Goal: Information Seeking & Learning: Learn about a topic

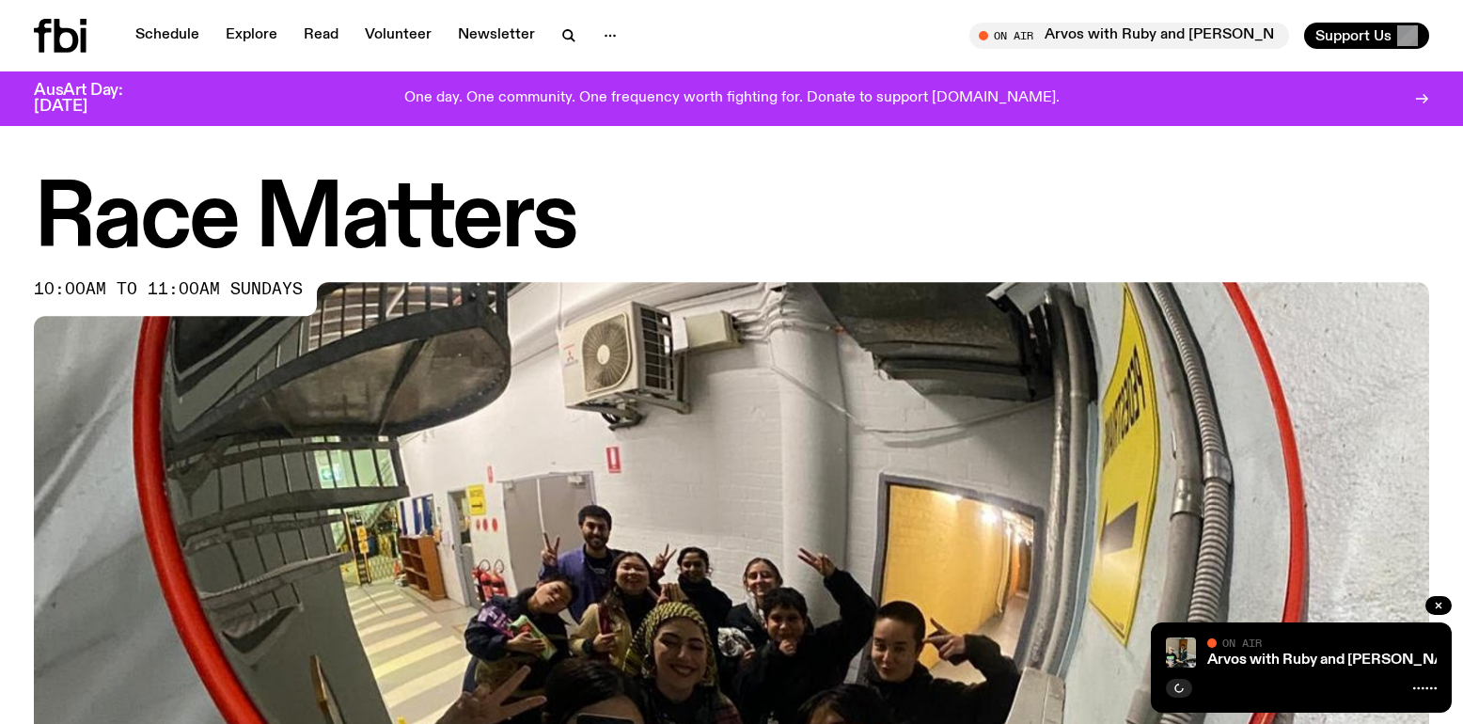
click at [44, 38] on icon at bounding box center [43, 36] width 18 height 34
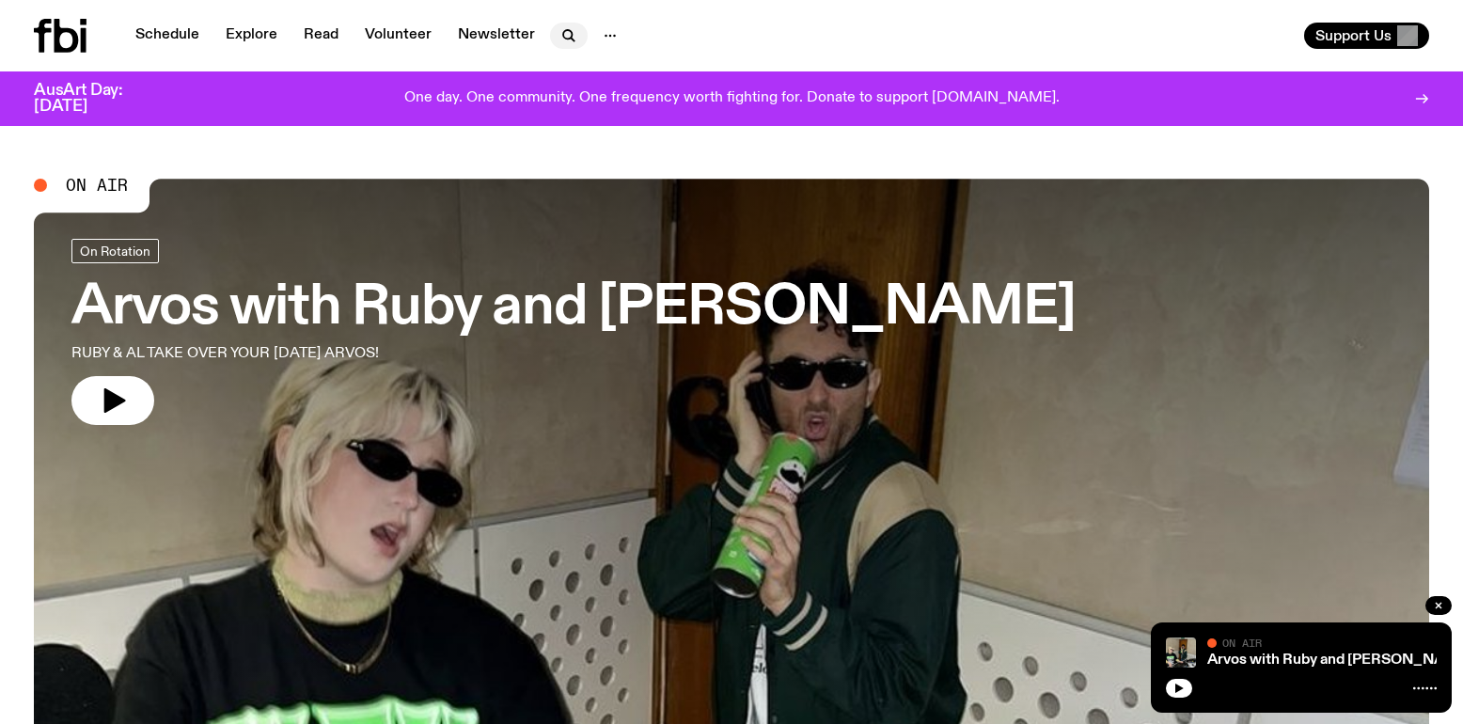
click at [562, 37] on icon "button" at bounding box center [568, 35] width 23 height 23
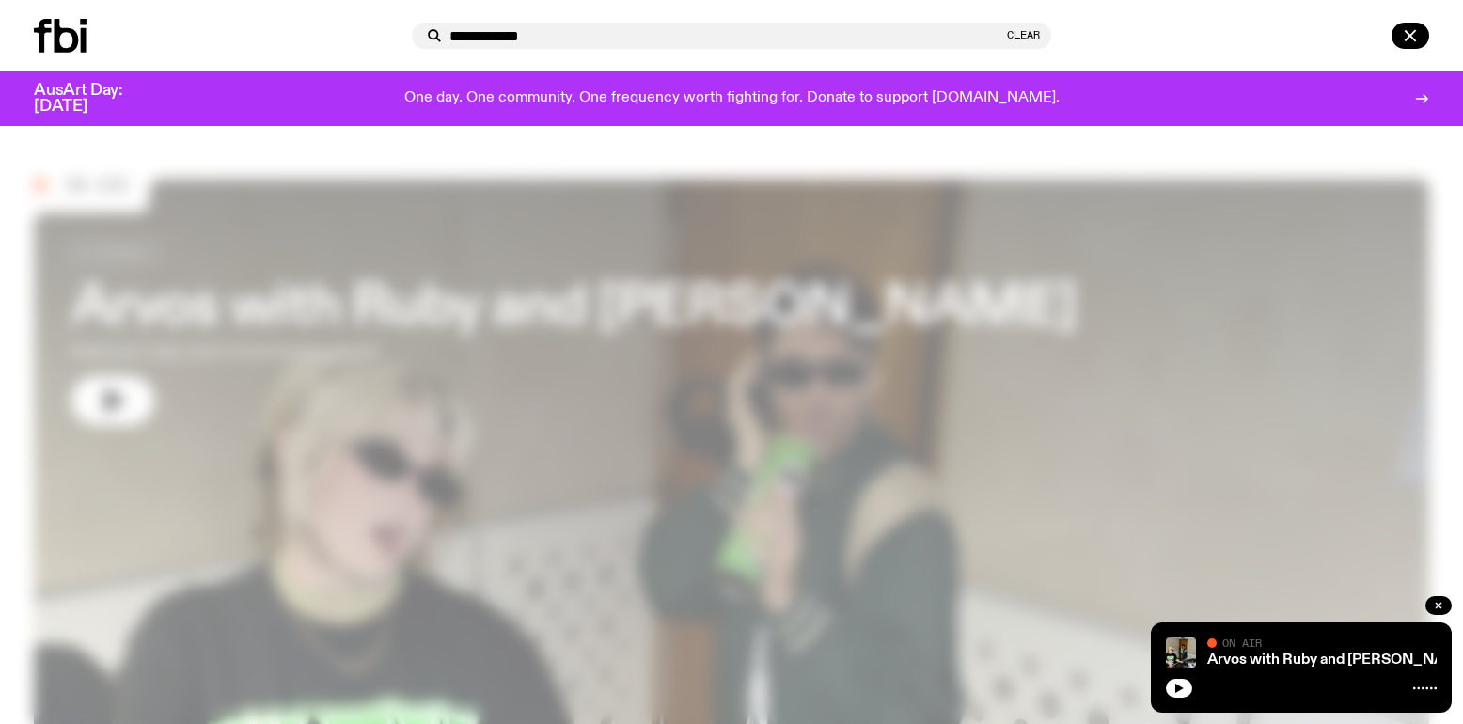
type input "**********"
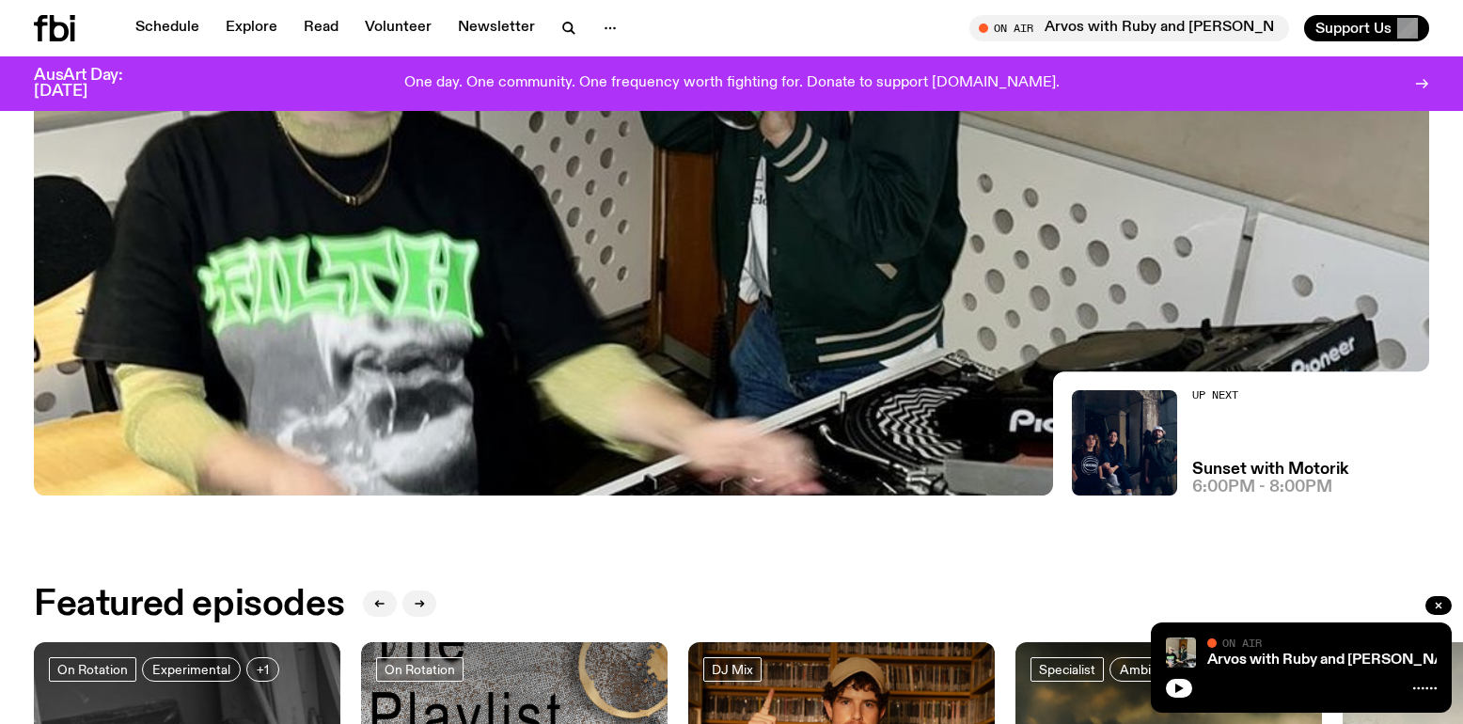
scroll to position [530, 0]
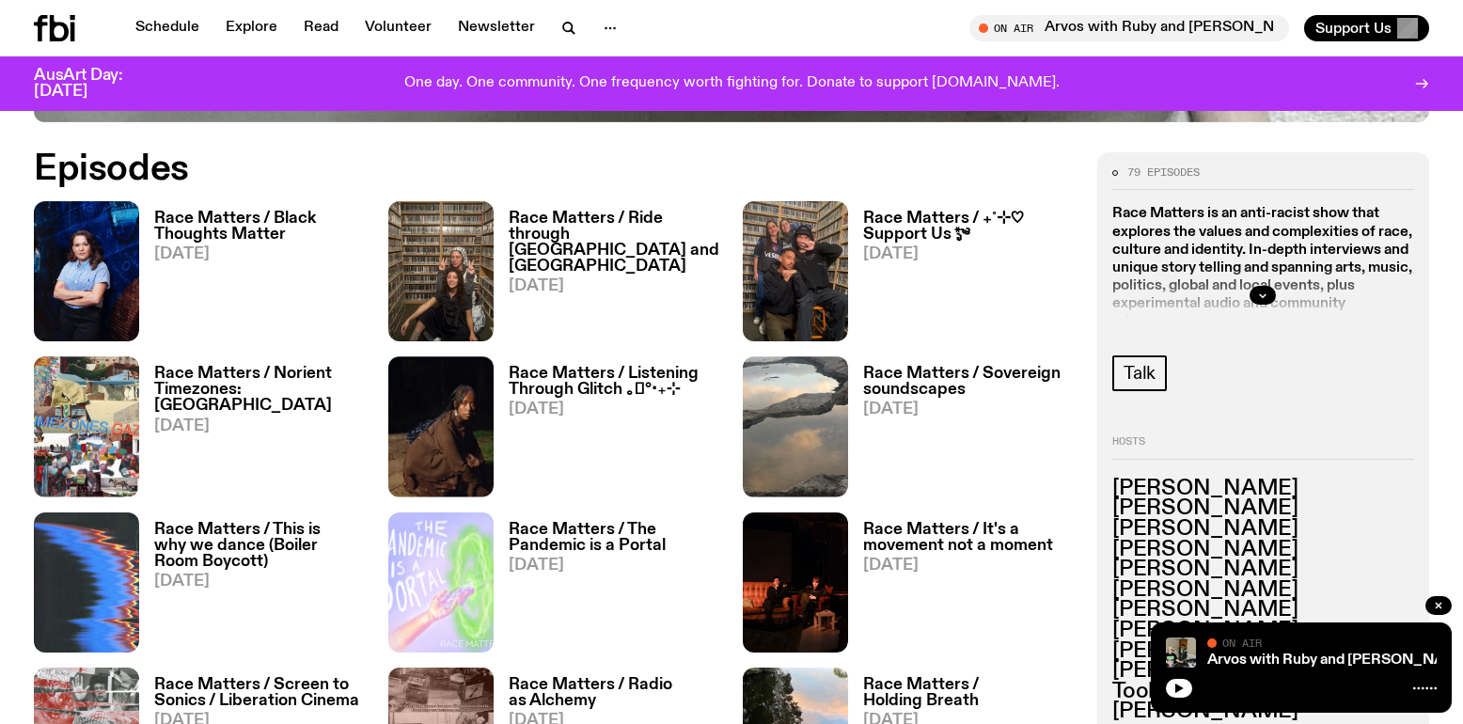
scroll to position [944, 0]
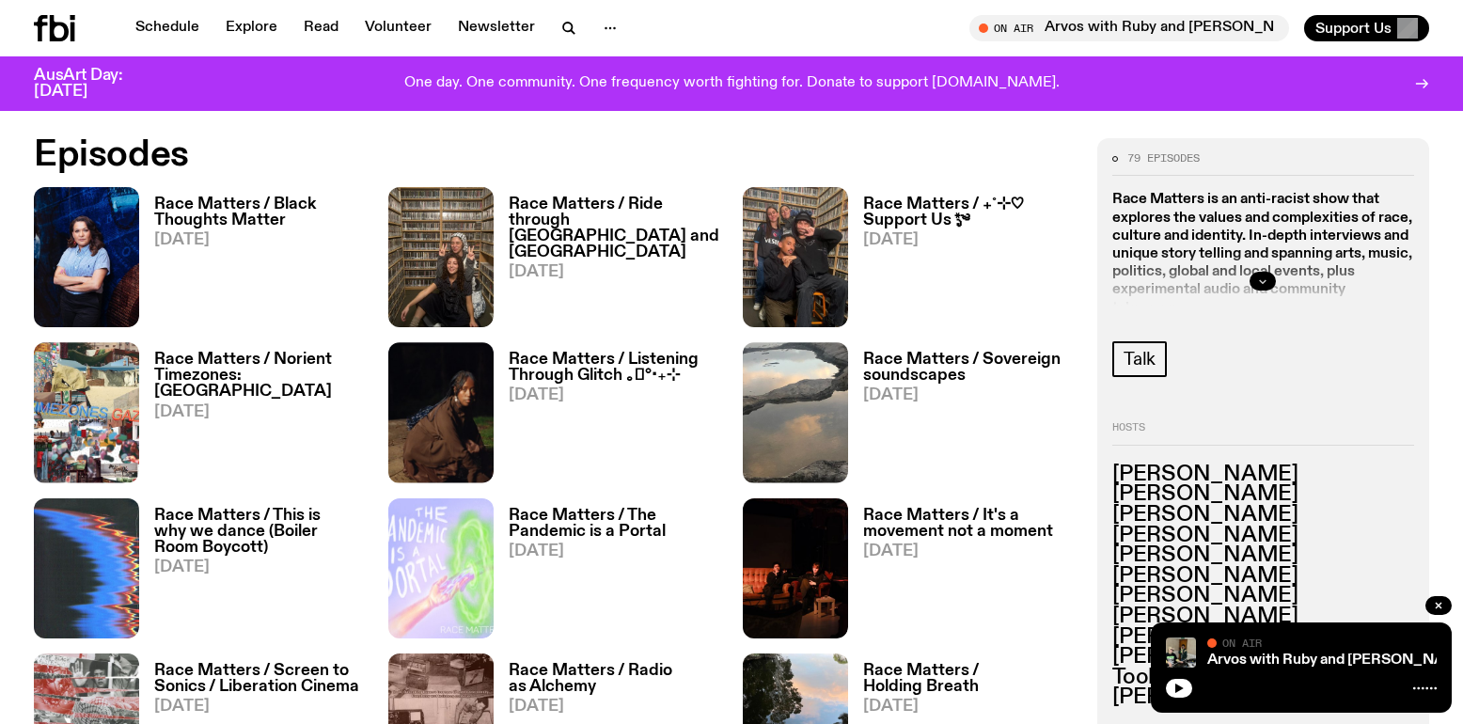
click at [1260, 289] on button "button" at bounding box center [1262, 281] width 26 height 19
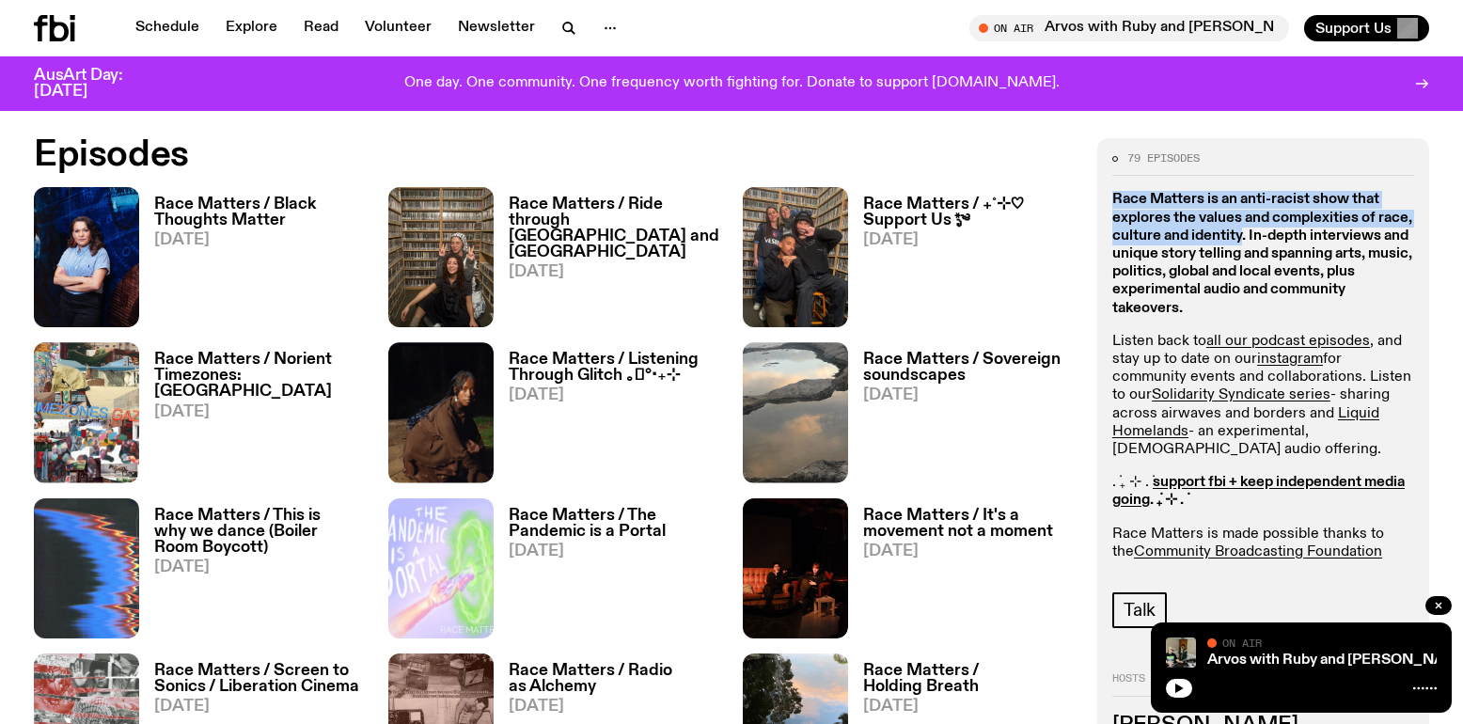
drag, startPoint x: 1113, startPoint y: 196, endPoint x: 1242, endPoint y: 235, distance: 134.7
click at [1242, 235] on strong "Race Matters is an anti-racist show that explores the values and complexities o…" at bounding box center [1262, 253] width 300 height 123
copy strong "Race Matters is an anti-racist show that explores the values and complexities o…"
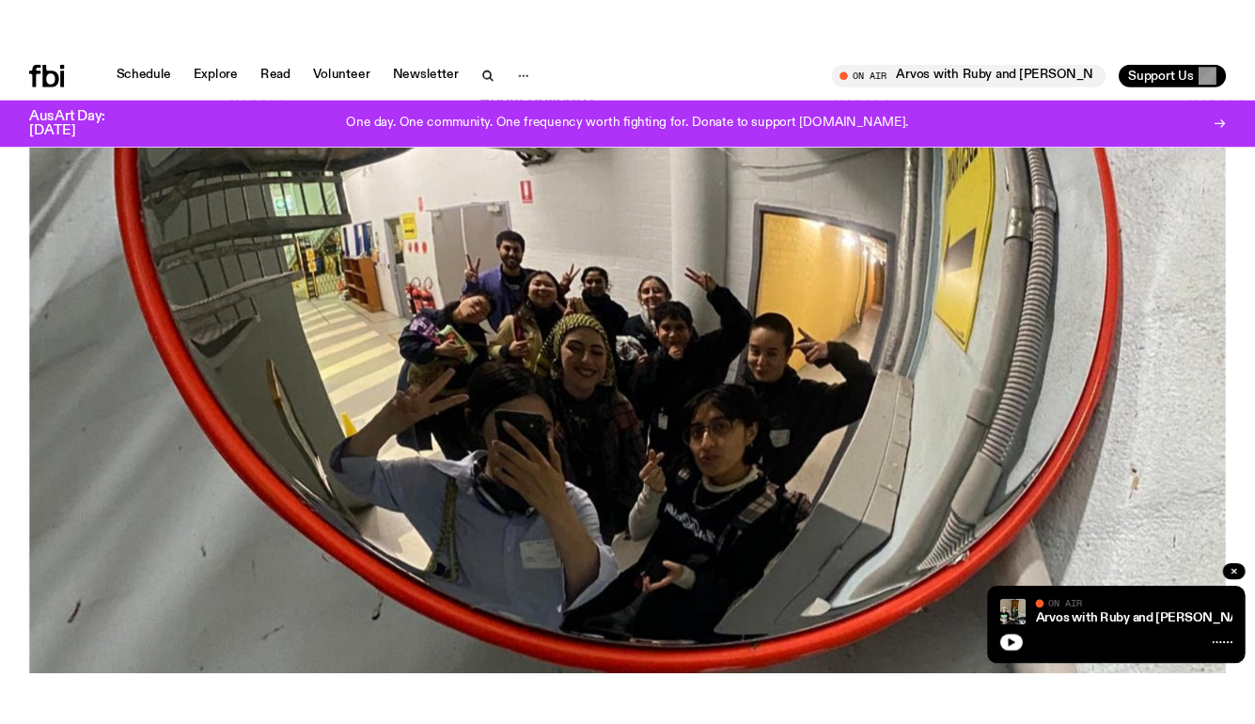
scroll to position [0, 0]
